Goal: Transaction & Acquisition: Purchase product/service

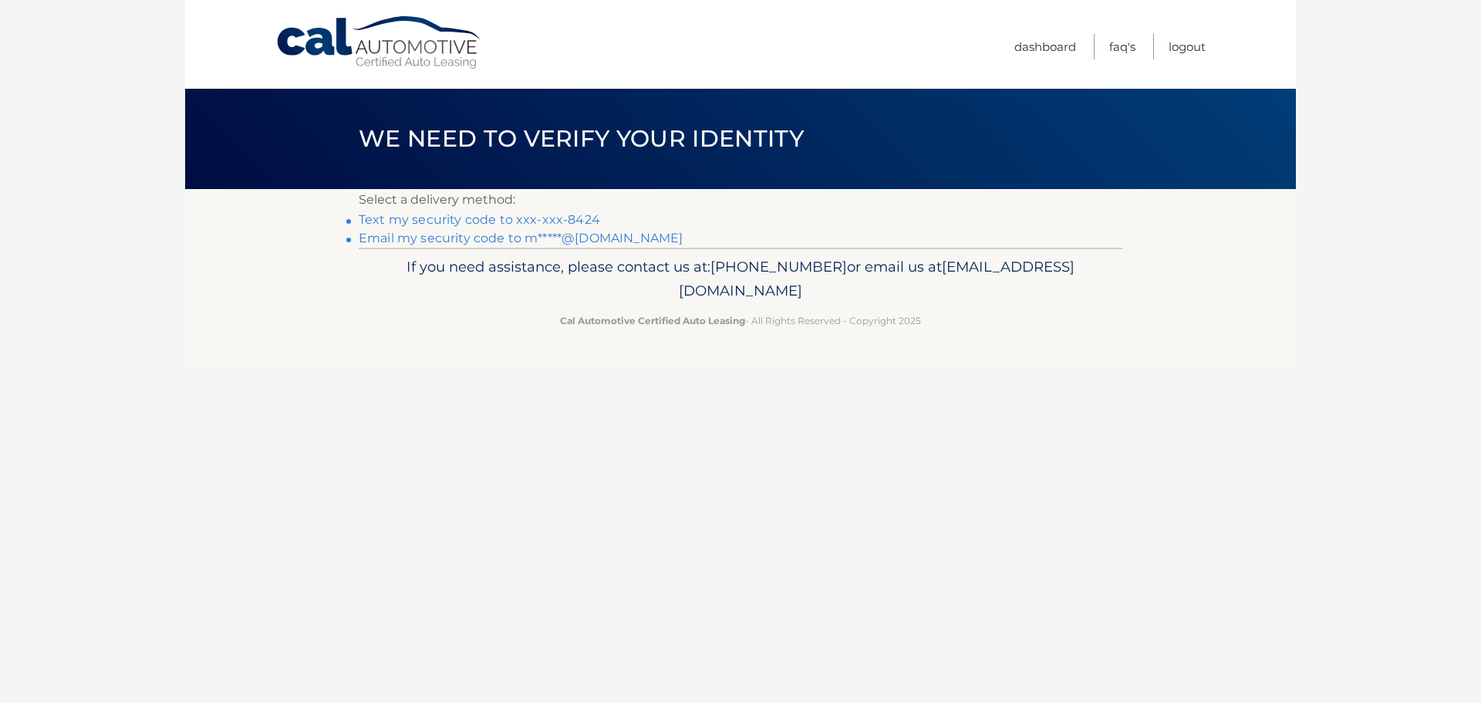
click at [411, 221] on link "Text my security code to xxx-xxx-8424" at bounding box center [479, 219] width 241 height 15
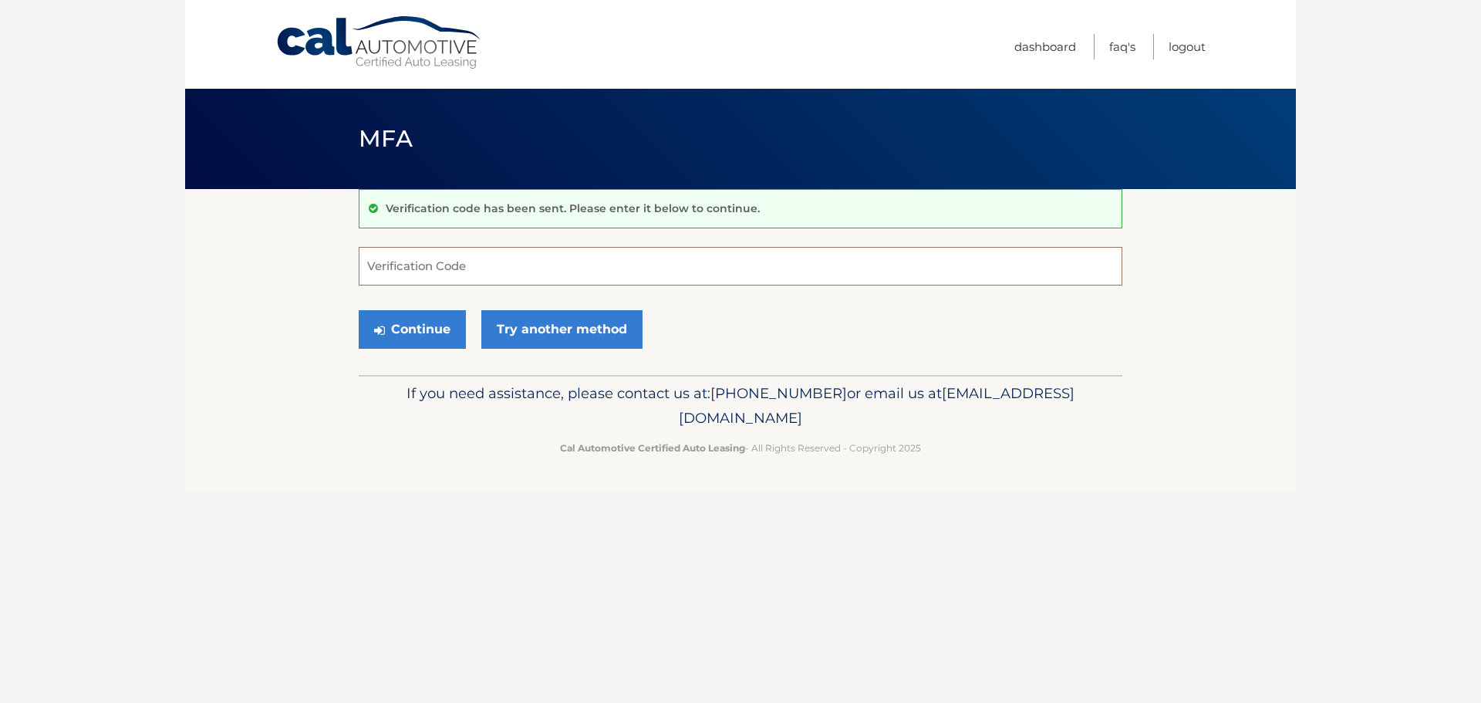
click at [395, 271] on input "Verification Code" at bounding box center [741, 266] width 764 height 39
type input "636624"
click at [409, 327] on button "Continue" at bounding box center [412, 329] width 107 height 39
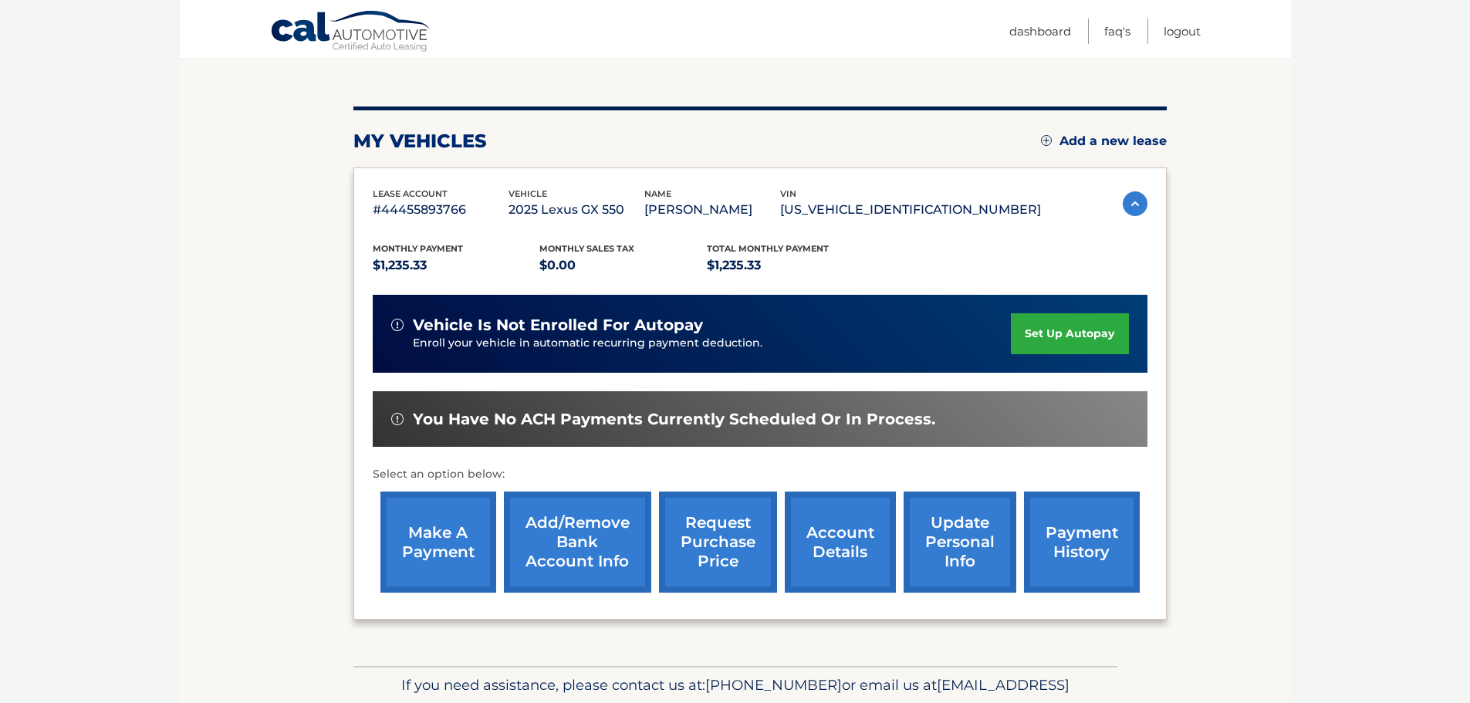
scroll to position [154, 0]
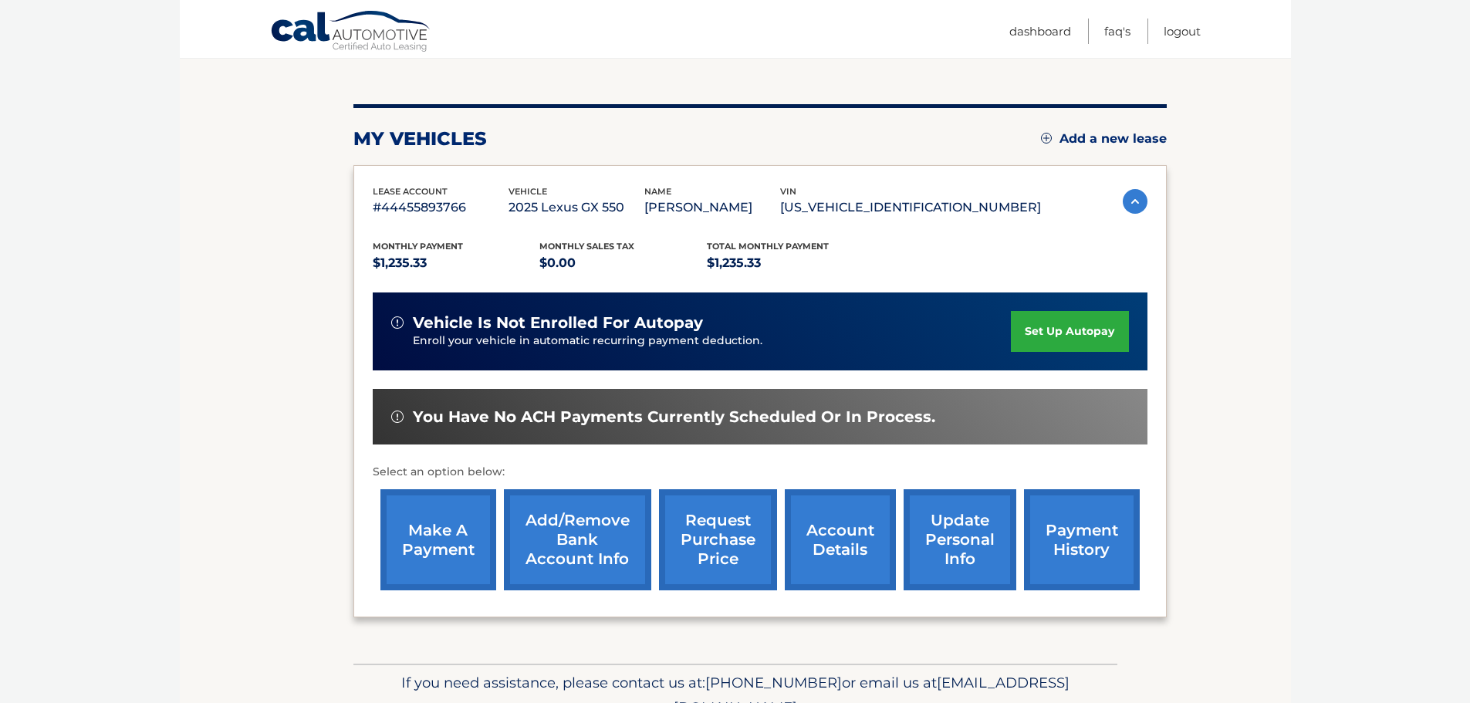
click at [449, 532] on link "make a payment" at bounding box center [438, 539] width 116 height 101
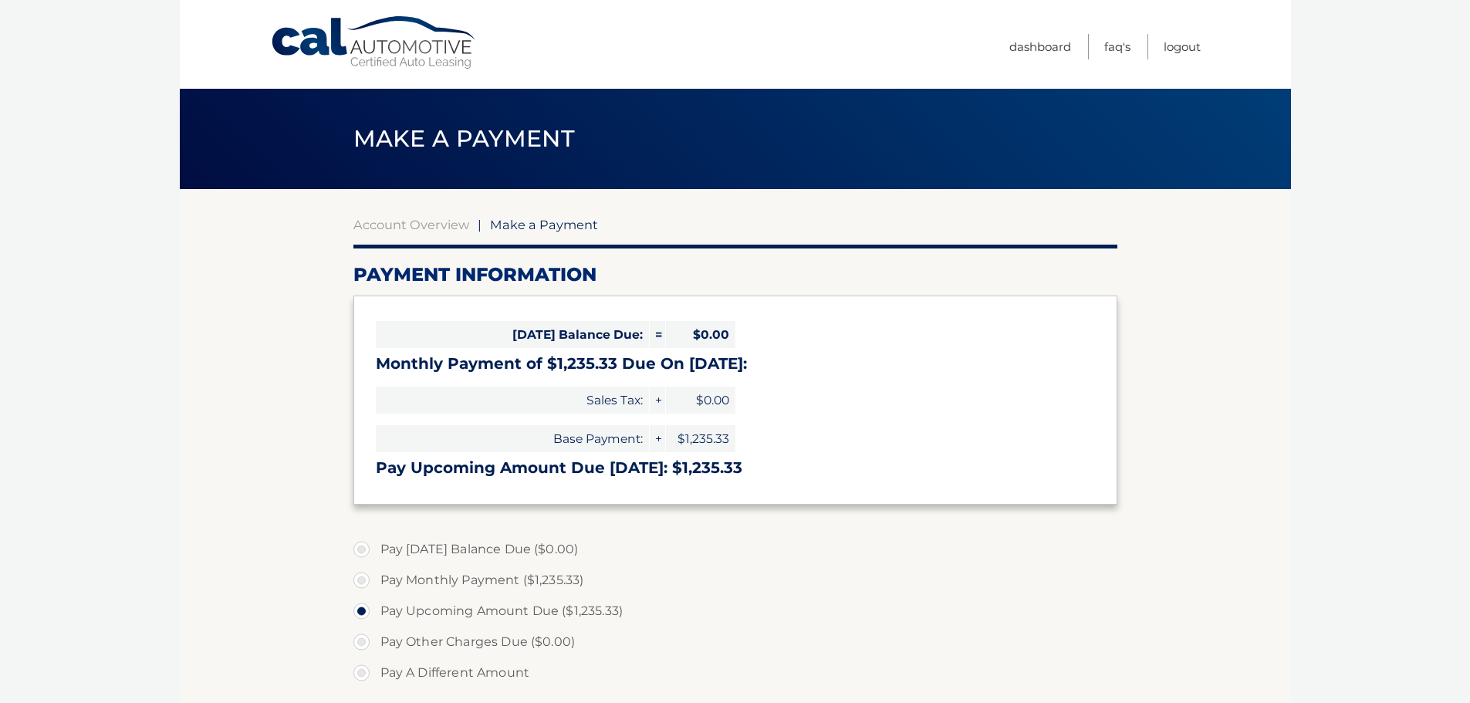
select select "MzAzNjU1ZjYtN2Q3Yi00NjQ4LWFmOTMtODkwZGE5ODZlYWZi"
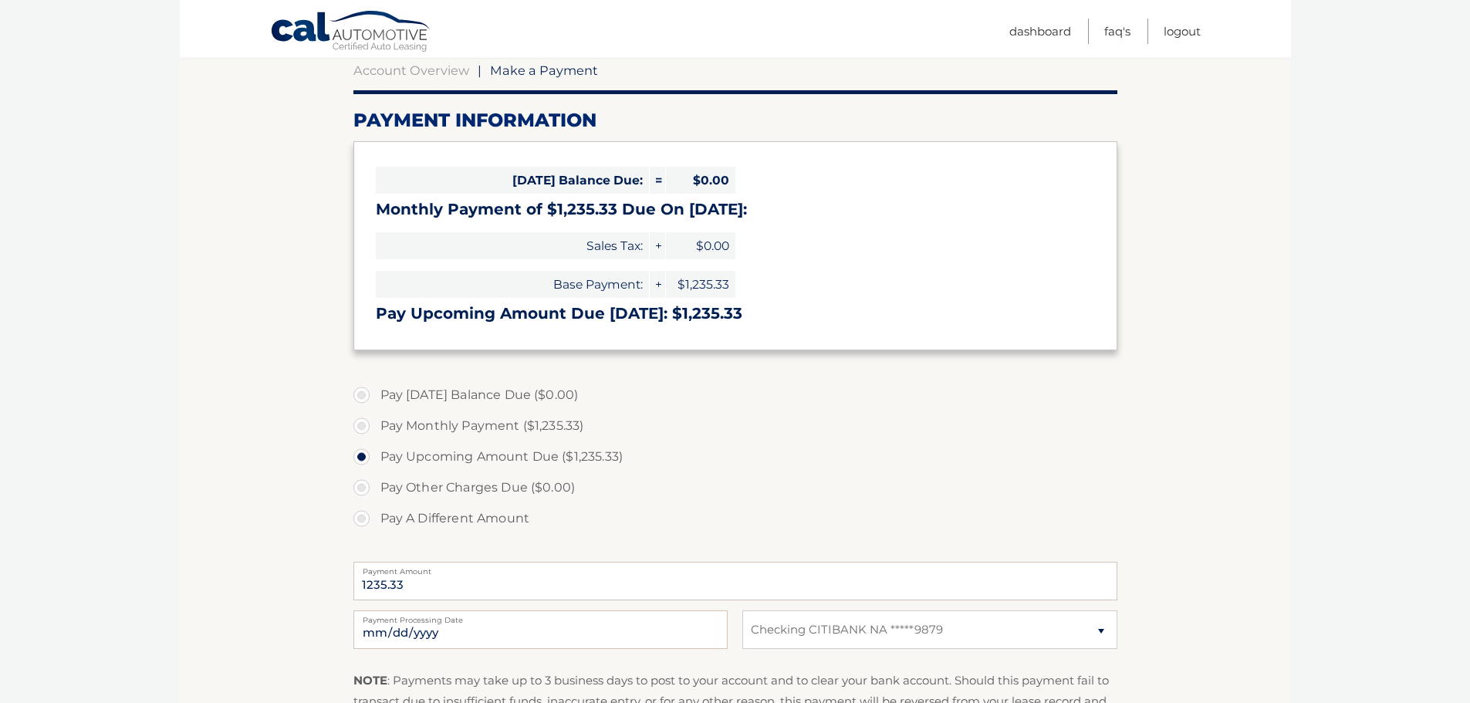
scroll to position [231, 0]
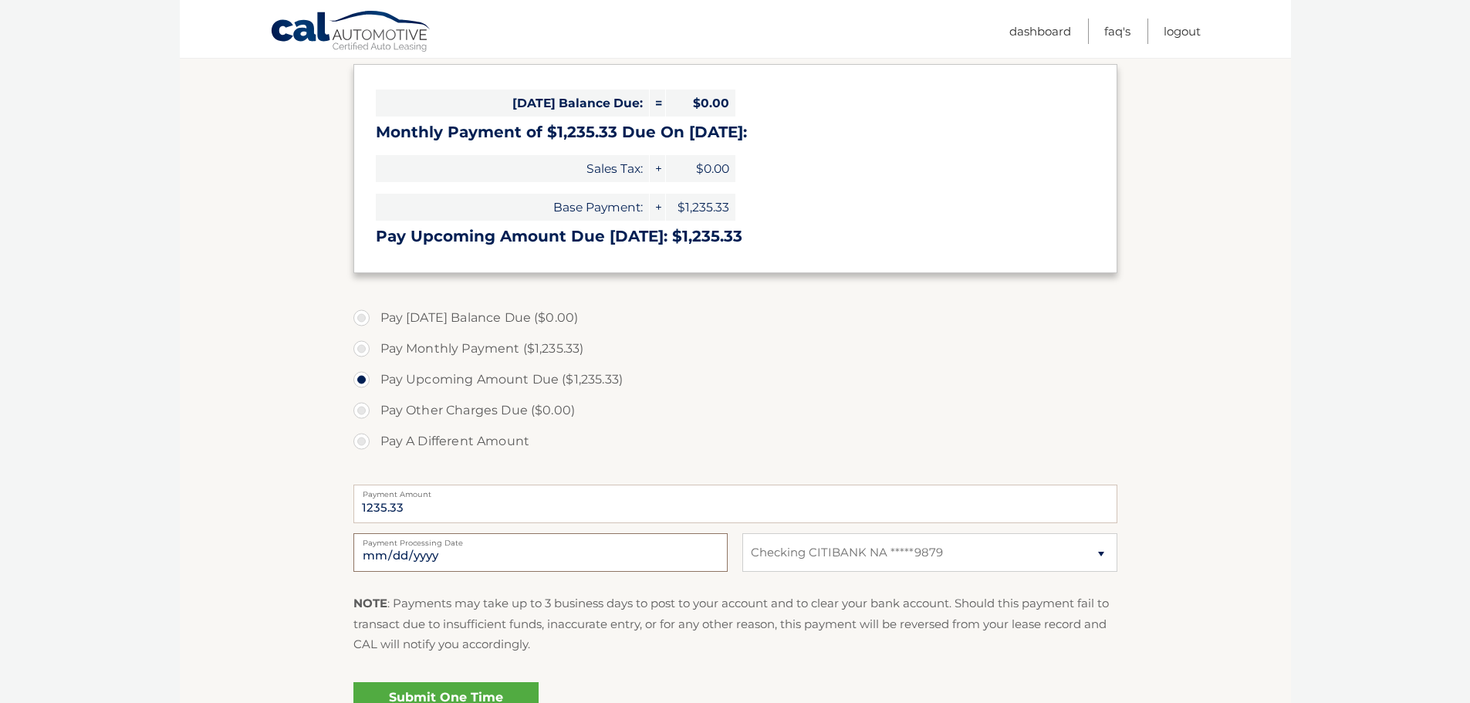
click at [690, 552] on input "[DATE]" at bounding box center [540, 552] width 374 height 39
type input "[DATE]"
click at [414, 685] on link "Submit One Time Payment" at bounding box center [445, 706] width 185 height 49
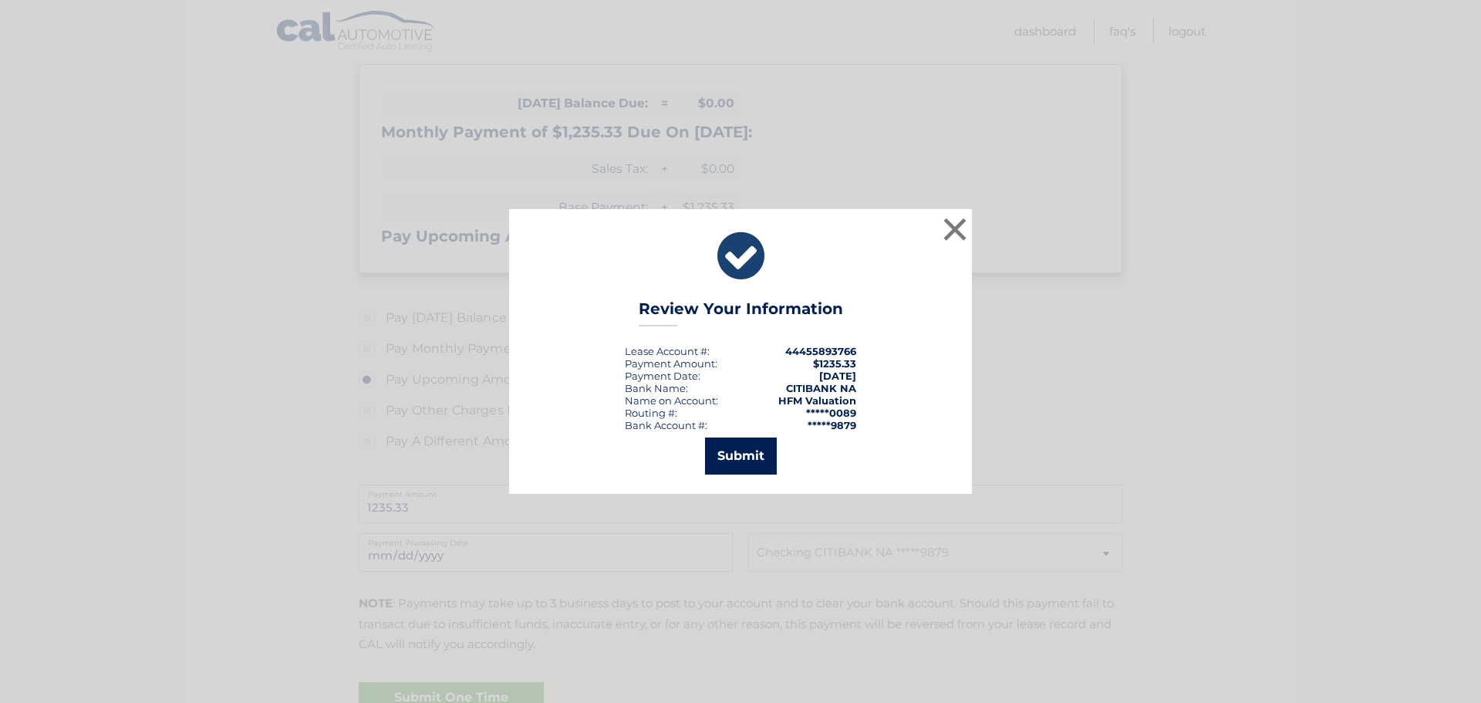
click at [745, 464] on button "Submit" at bounding box center [741, 455] width 72 height 37
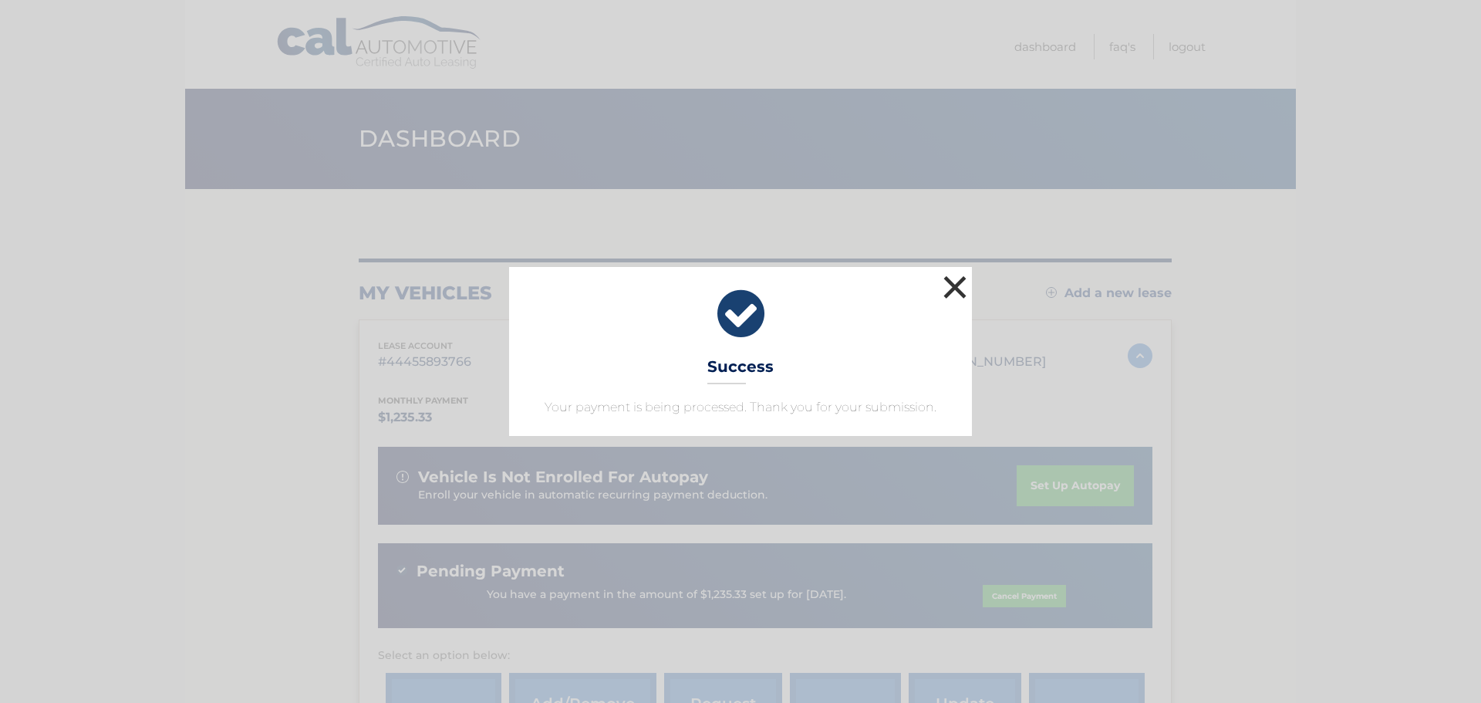
click at [954, 285] on button "×" at bounding box center [955, 287] width 31 height 31
